Goal: Task Accomplishment & Management: Manage account settings

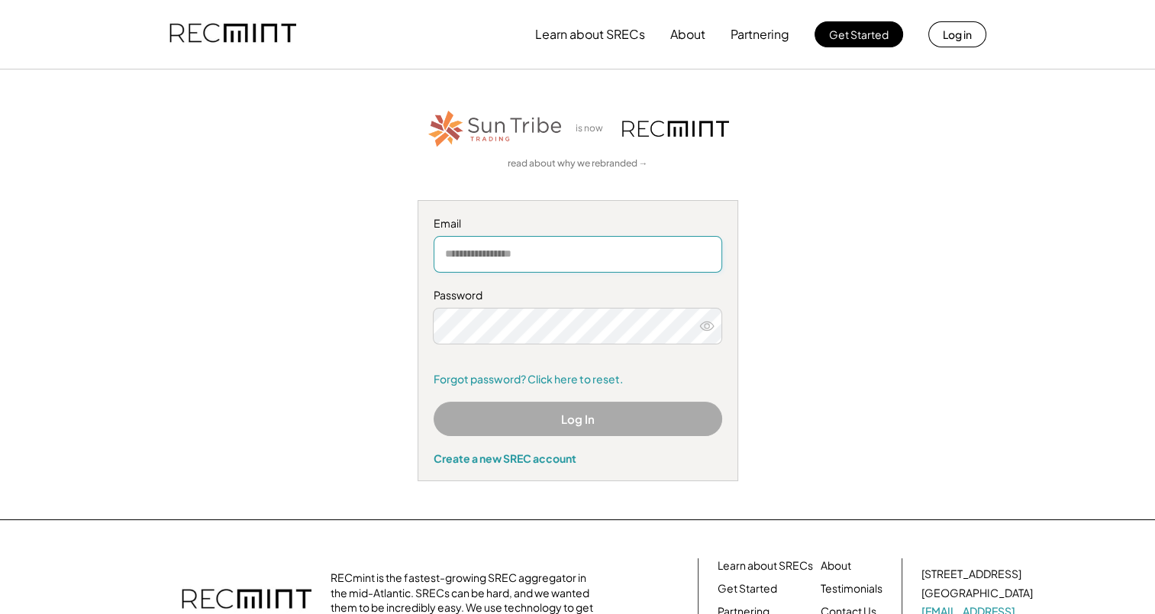
click at [552, 251] on input "email" at bounding box center [578, 254] width 289 height 37
type input "**********"
click at [542, 382] on link "Forgot password? Click here to reset." at bounding box center [578, 379] width 289 height 15
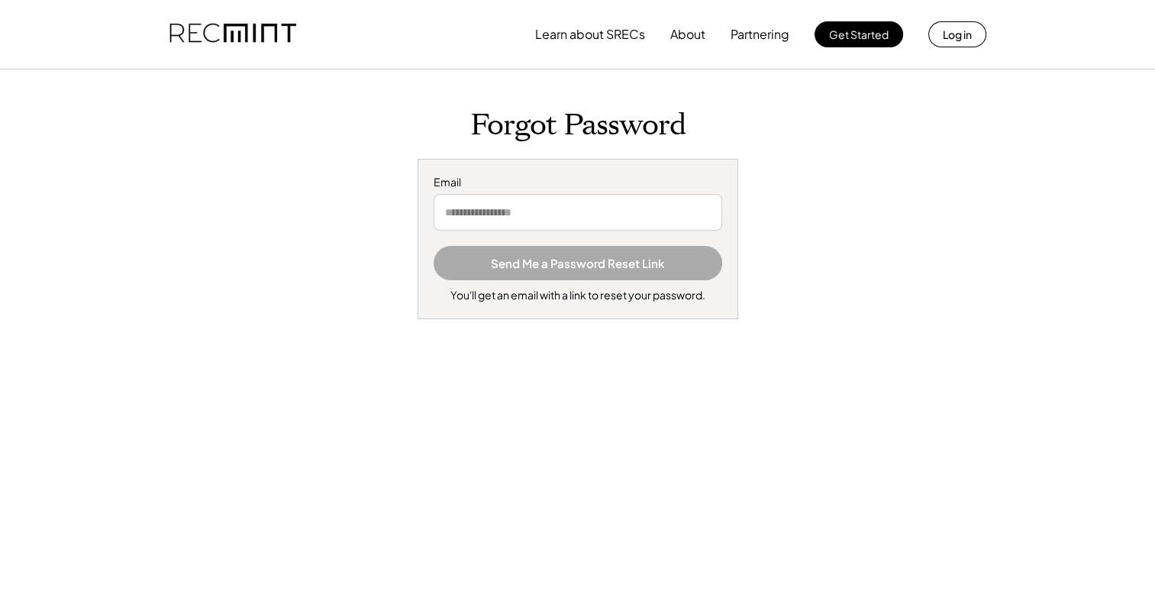
click at [483, 211] on input "email" at bounding box center [578, 212] width 289 height 37
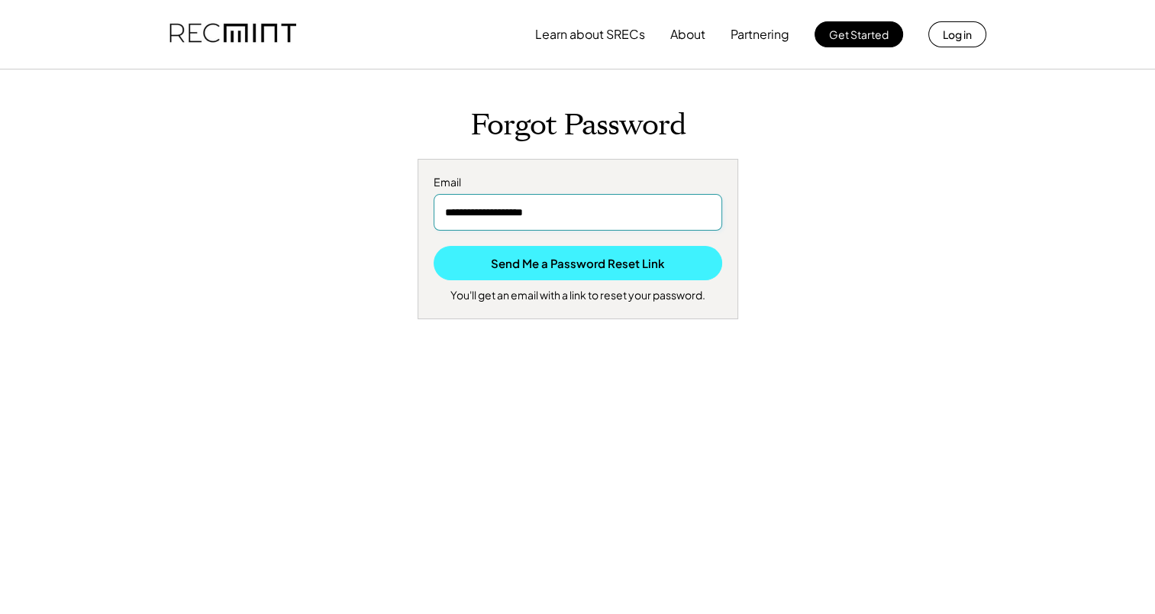
type input "**********"
click at [539, 268] on button "Send Me a Password Reset Link" at bounding box center [578, 263] width 289 height 34
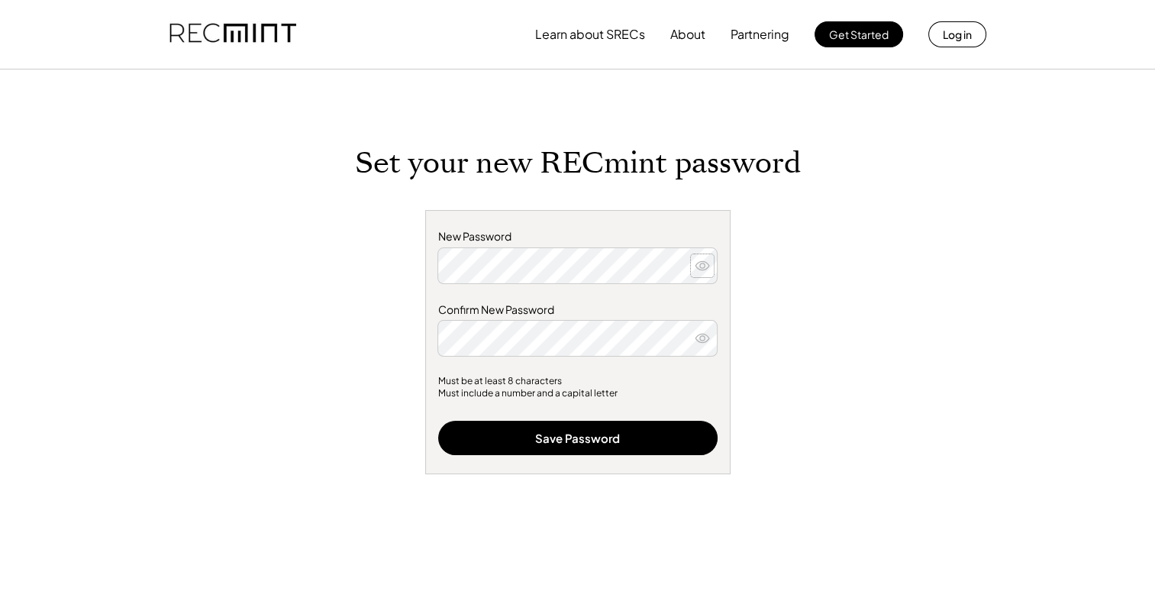
click at [700, 270] on icon at bounding box center [702, 265] width 15 height 15
click at [698, 341] on use at bounding box center [703, 339] width 14 height 8
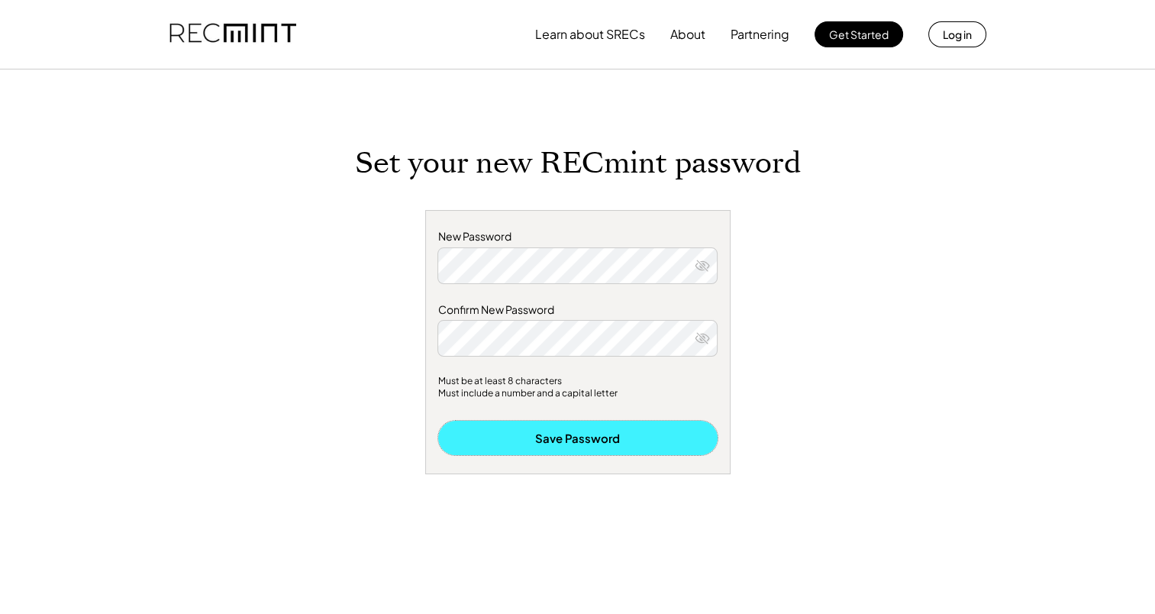
click at [591, 444] on button "Save Password" at bounding box center [578, 438] width 280 height 34
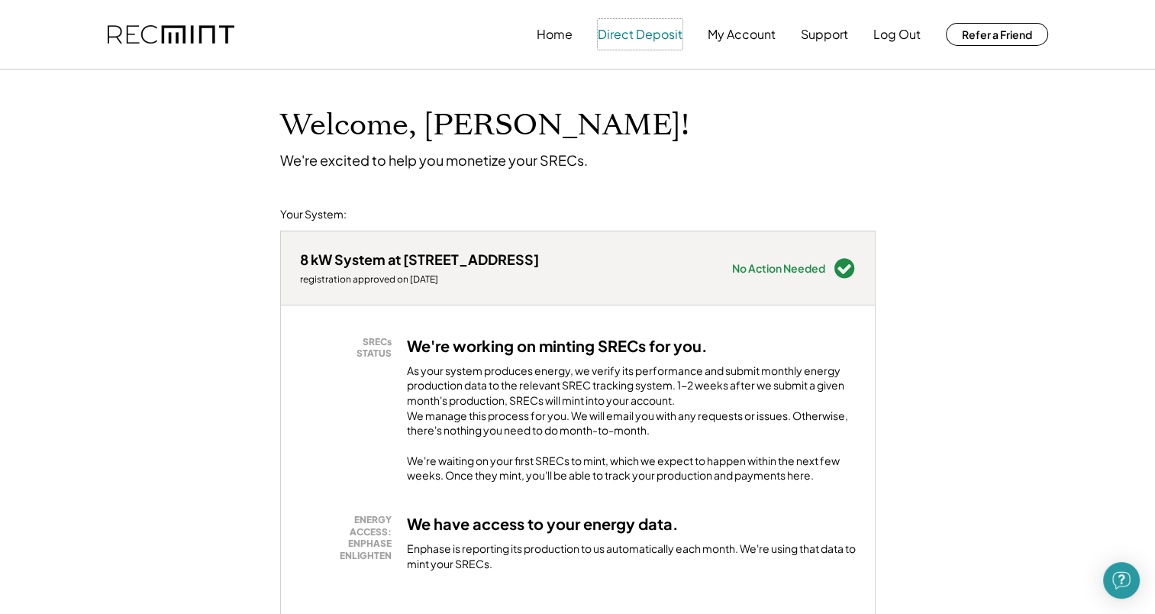
click at [635, 37] on button "Direct Deposit" at bounding box center [640, 34] width 85 height 31
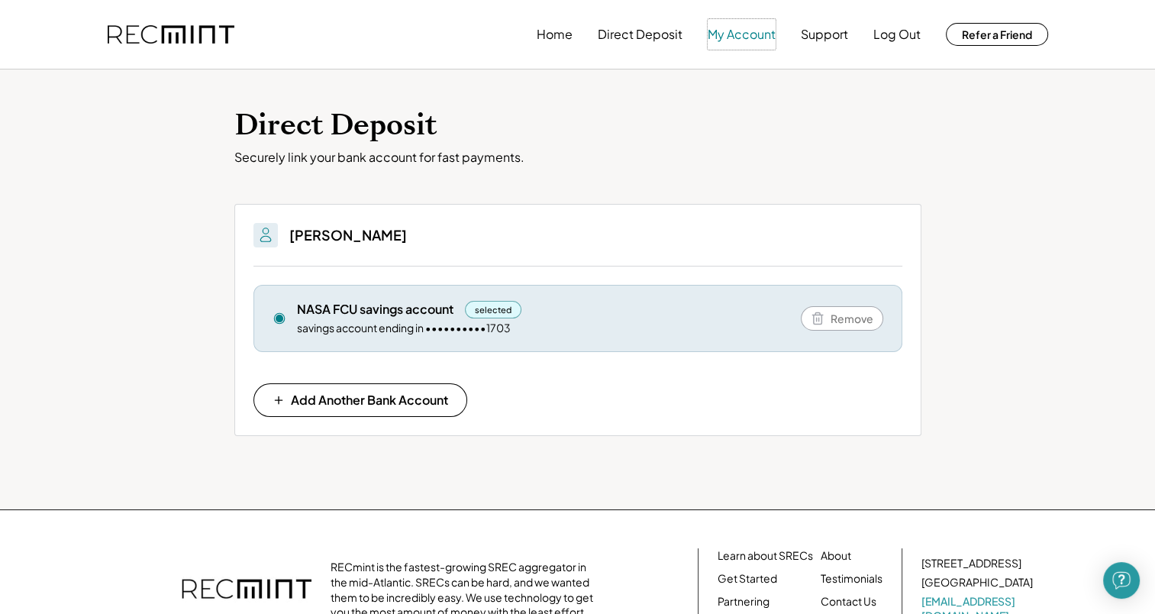
click at [754, 37] on button "My Account" at bounding box center [742, 34] width 68 height 31
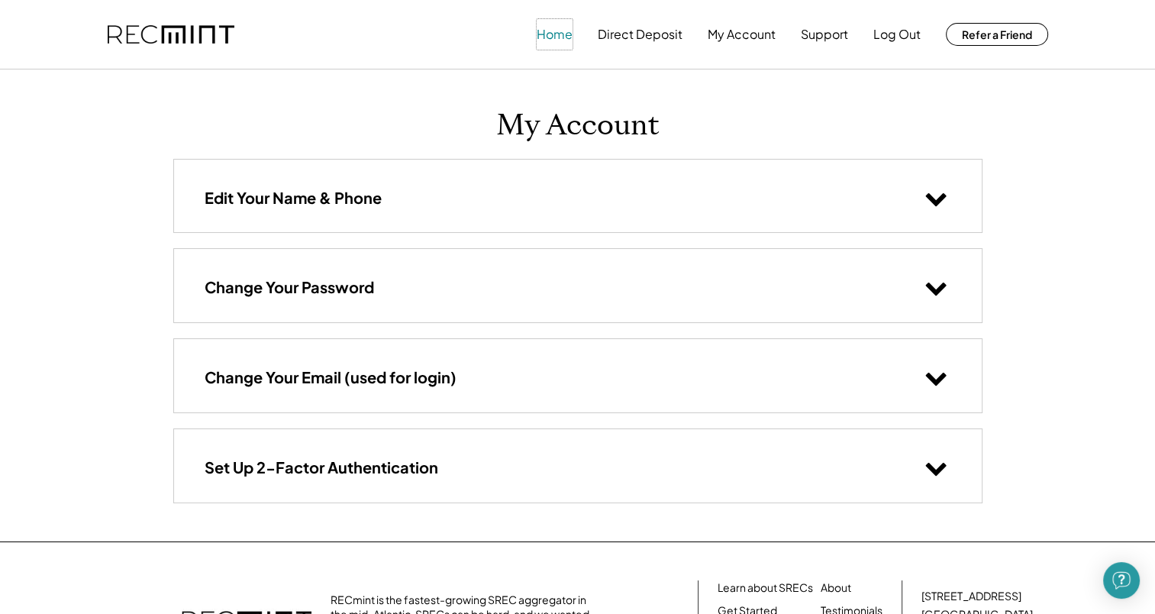
click at [548, 37] on button "Home" at bounding box center [555, 34] width 36 height 31
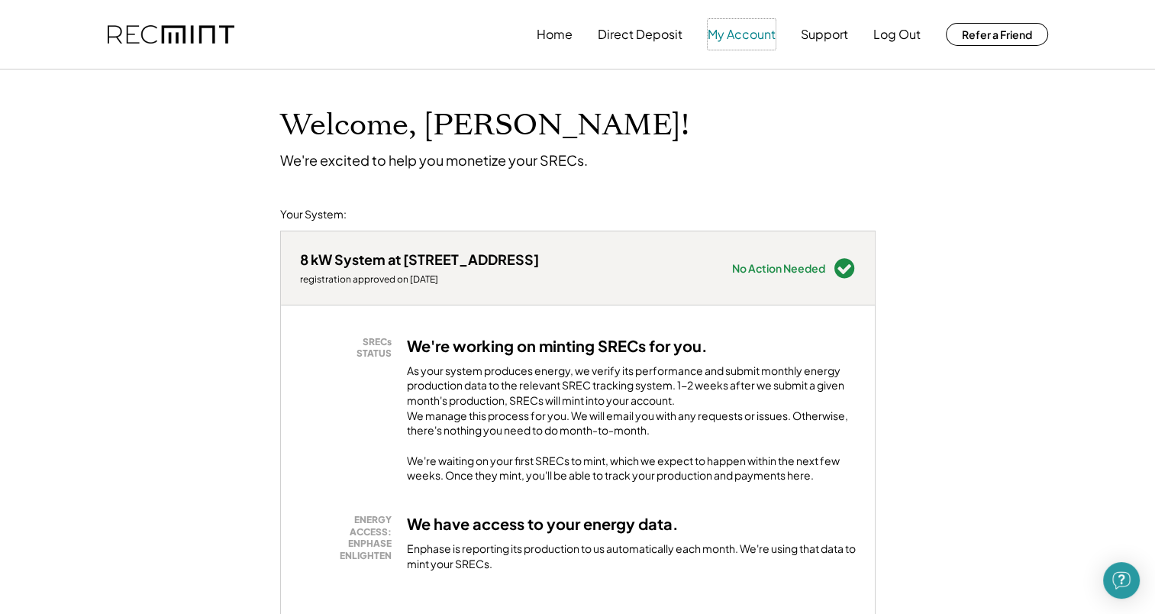
click at [729, 40] on button "My Account" at bounding box center [742, 34] width 68 height 31
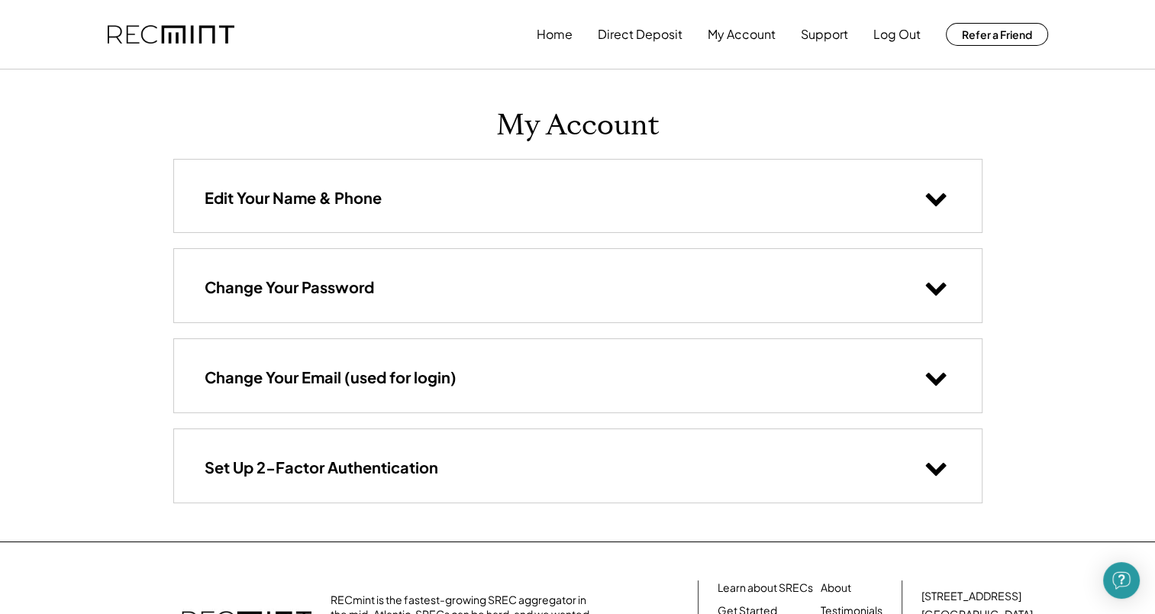
click at [932, 467] on use at bounding box center [936, 469] width 21 height 13
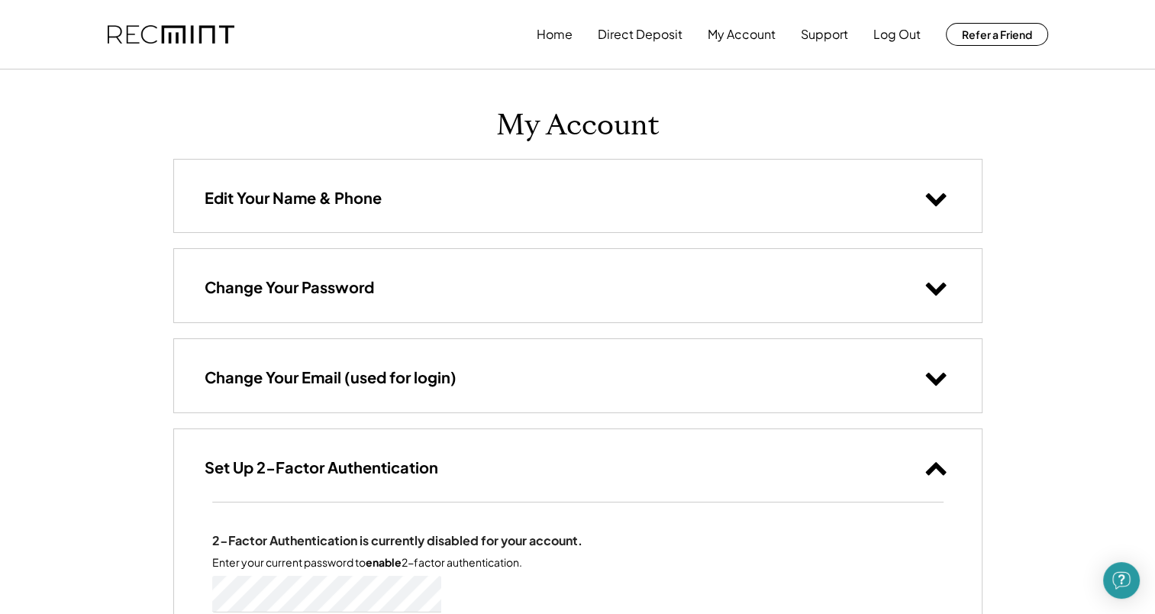
click at [932, 470] on icon at bounding box center [936, 467] width 23 height 23
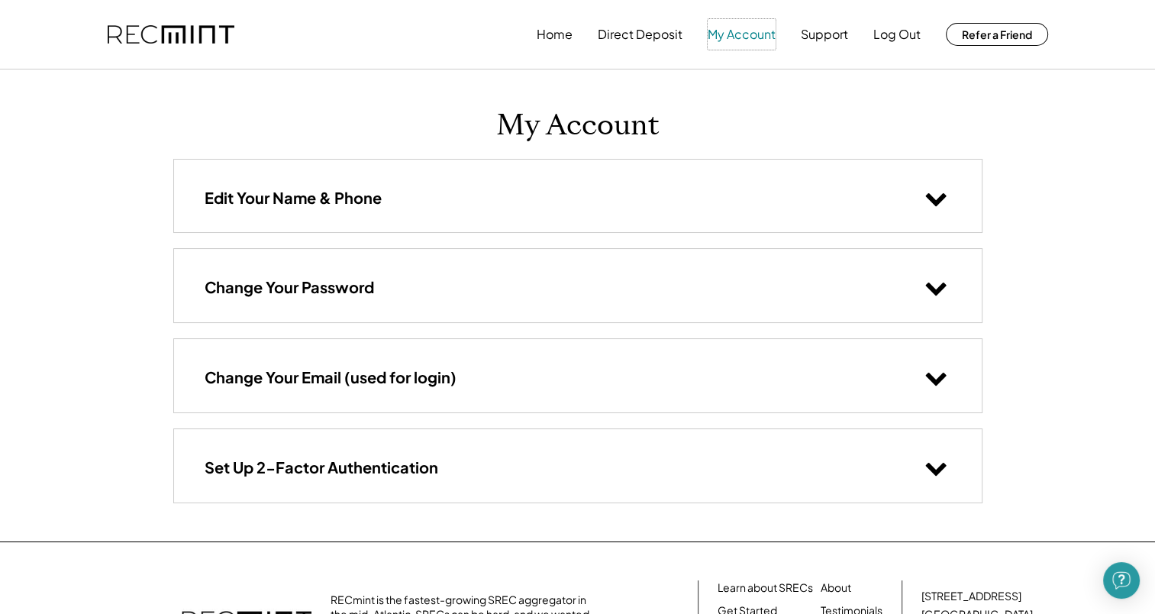
click at [730, 31] on button "My Account" at bounding box center [742, 34] width 68 height 31
click at [163, 34] on img at bounding box center [171, 34] width 127 height 19
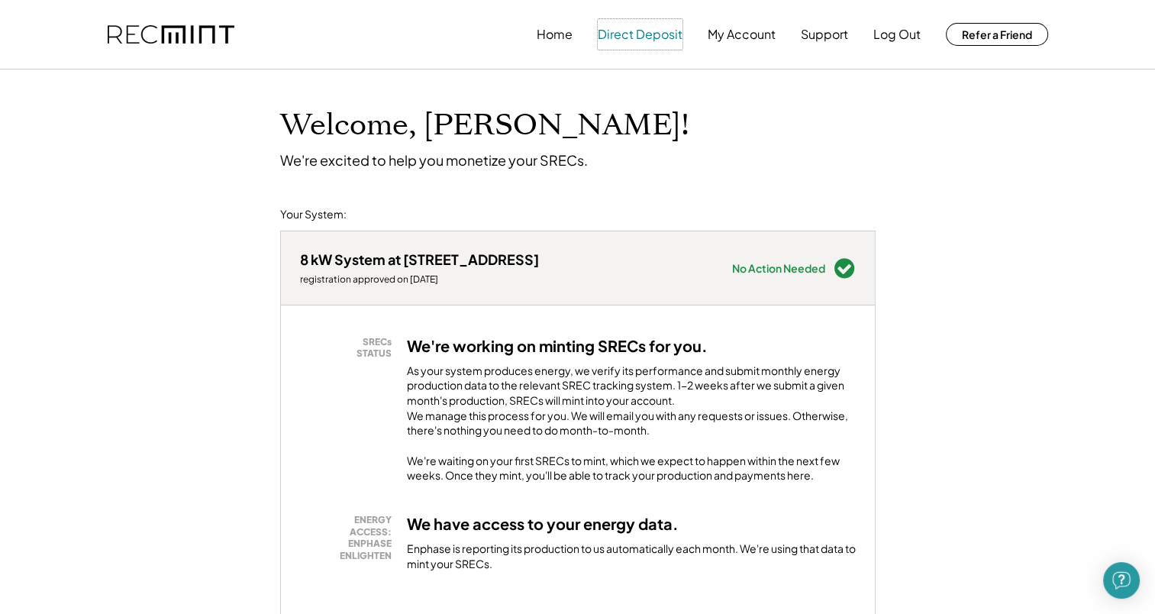
click at [641, 37] on button "Direct Deposit" at bounding box center [640, 34] width 85 height 31
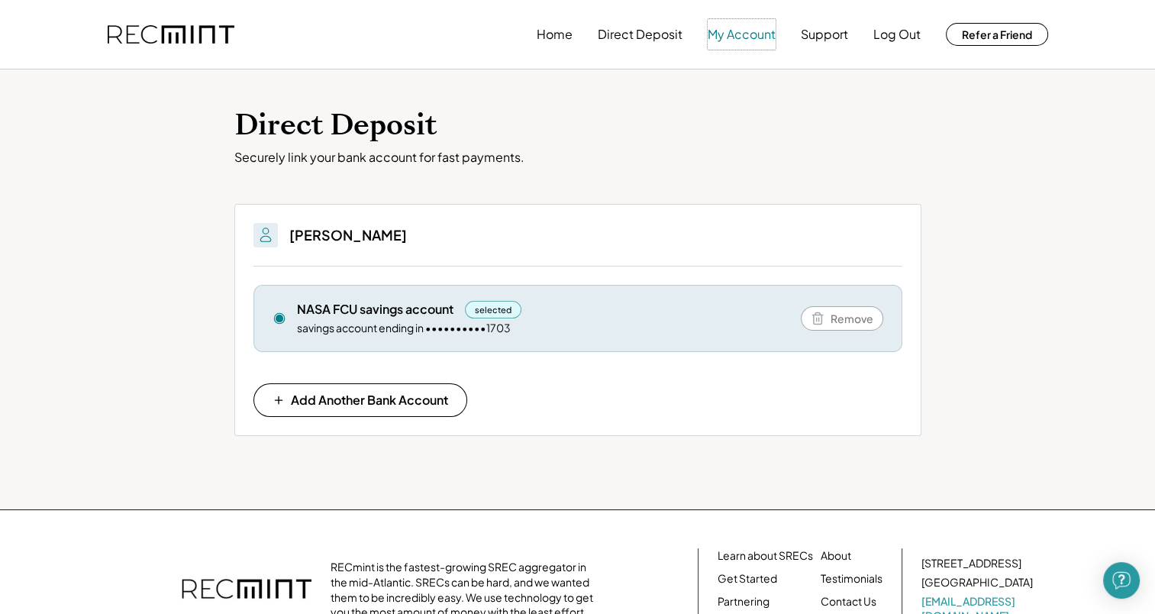
click at [734, 42] on button "My Account" at bounding box center [742, 34] width 68 height 31
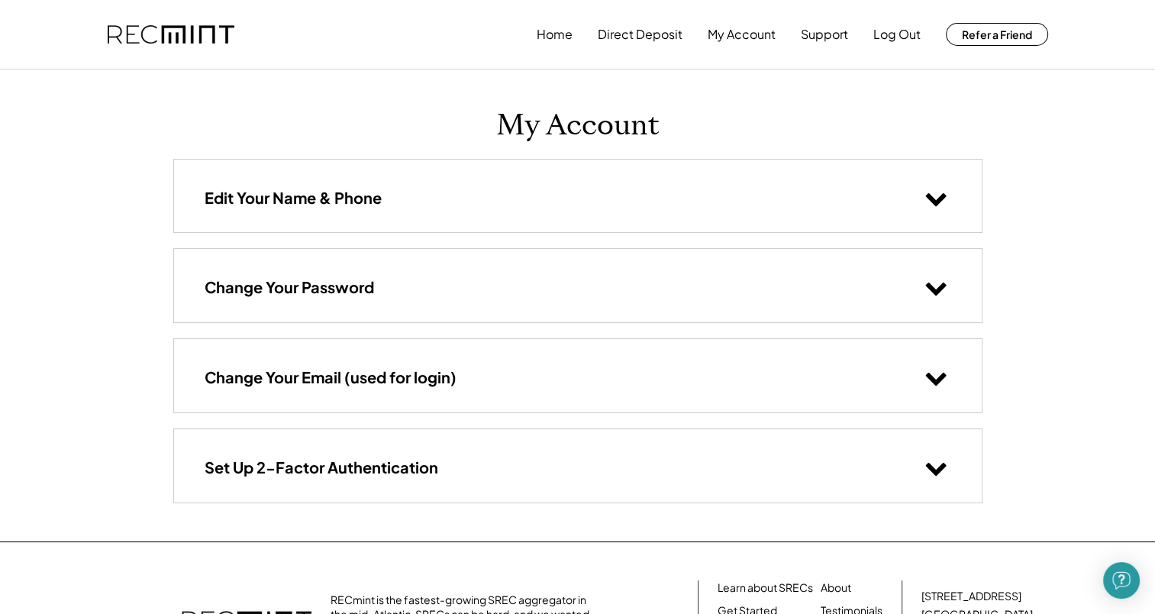
click at [941, 196] on use at bounding box center [936, 199] width 21 height 13
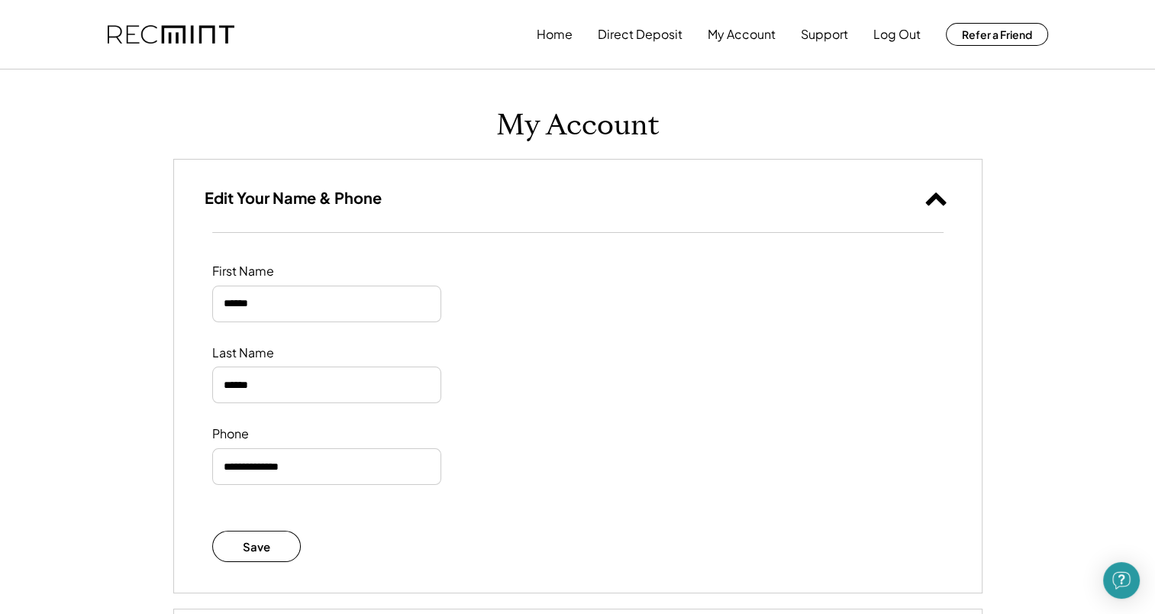
click at [941, 197] on use at bounding box center [936, 198] width 21 height 13
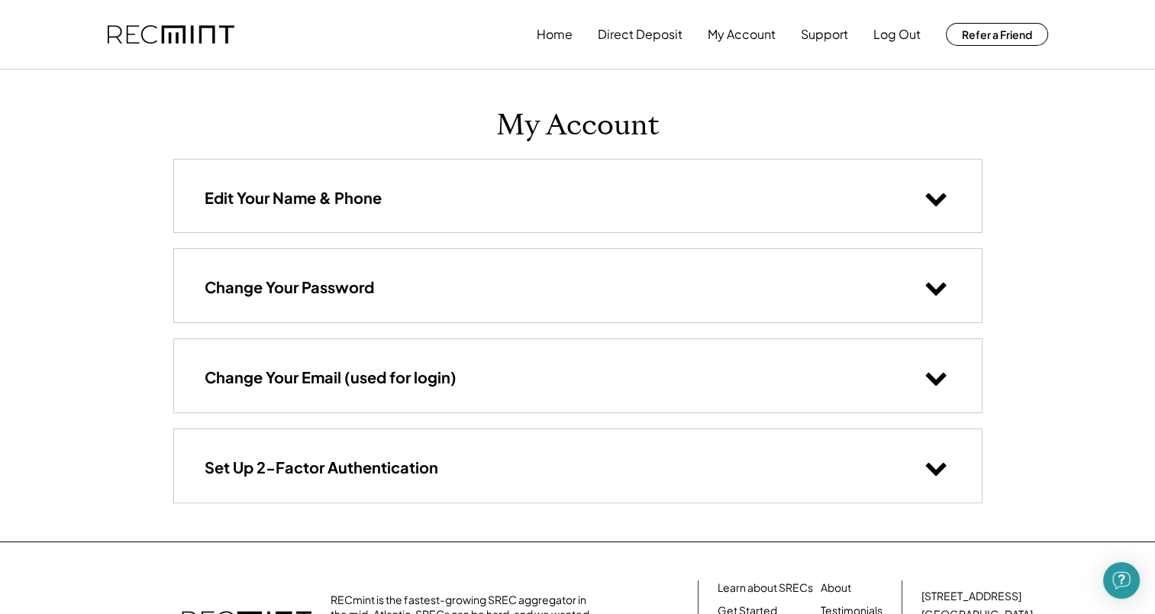
click at [947, 383] on icon at bounding box center [936, 377] width 23 height 23
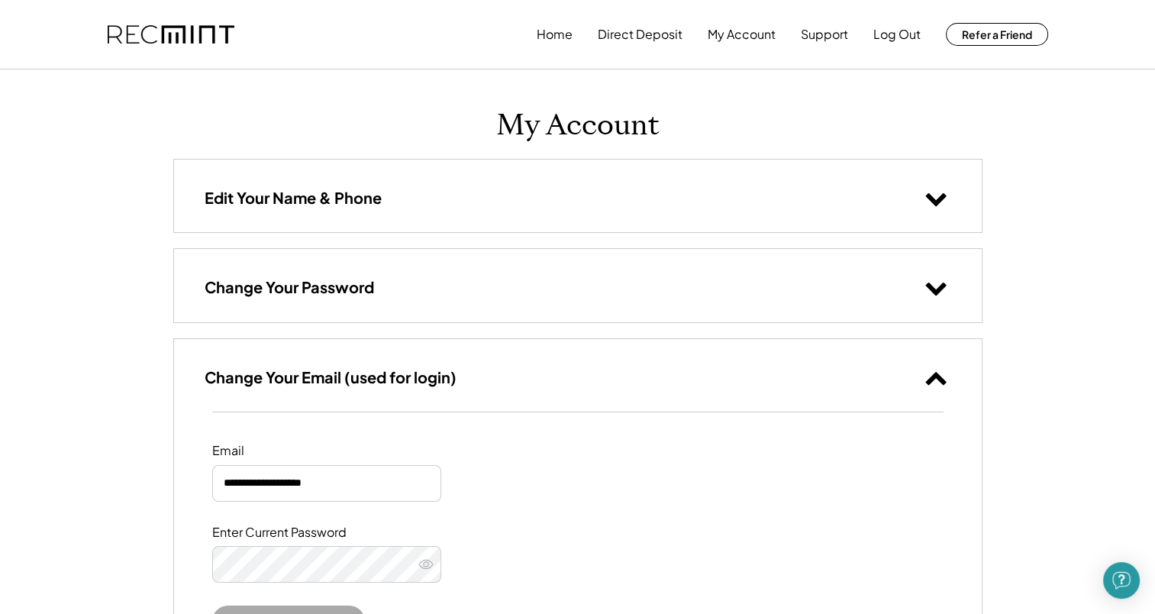
click at [947, 385] on icon at bounding box center [936, 377] width 23 height 23
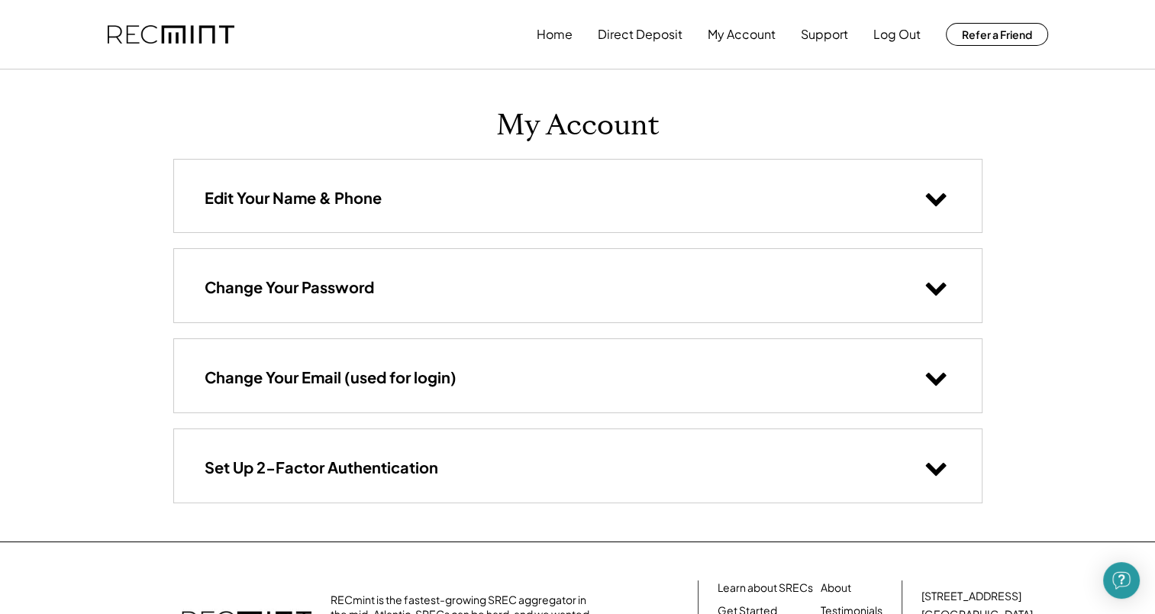
click at [937, 477] on button at bounding box center [936, 467] width 31 height 31
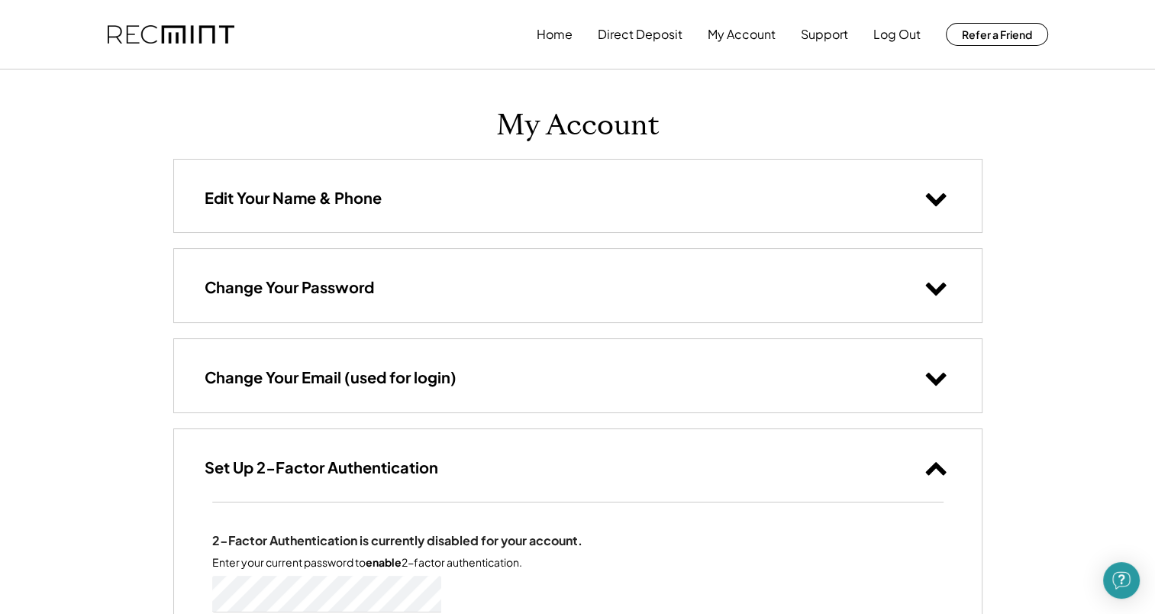
click at [937, 477] on button at bounding box center [936, 467] width 31 height 31
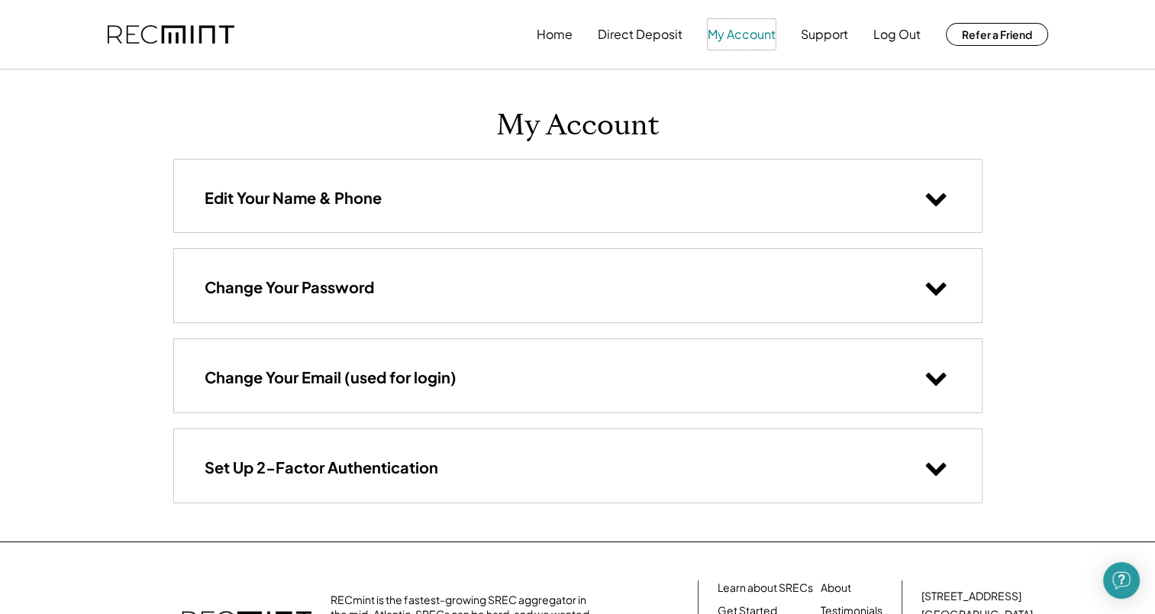
click at [742, 32] on button "My Account" at bounding box center [742, 34] width 68 height 31
click at [819, 34] on button "Support" at bounding box center [824, 34] width 47 height 31
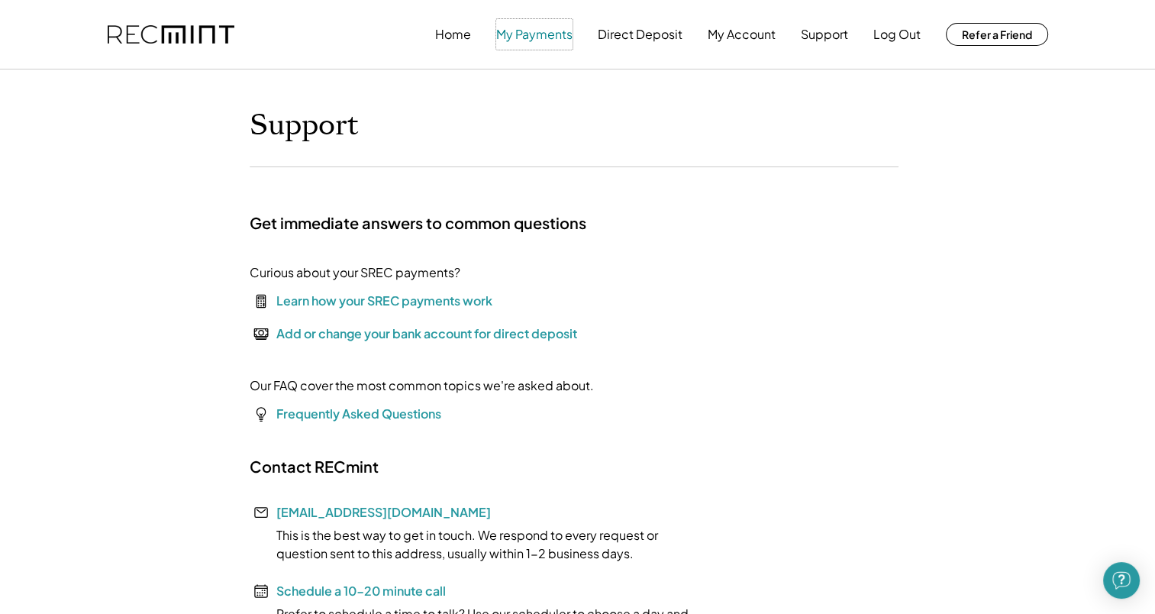
click at [535, 34] on button "My Payments" at bounding box center [534, 34] width 76 height 31
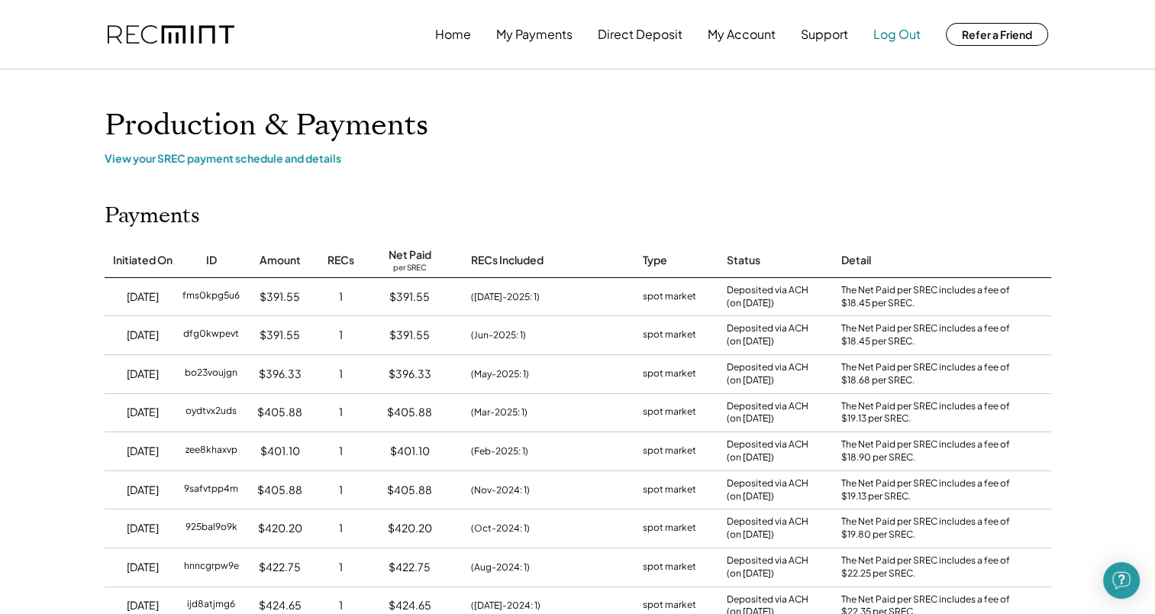
click at [884, 33] on button "Log Out" at bounding box center [897, 34] width 47 height 31
